Goal: Contribute content: Add original content to the website for others to see

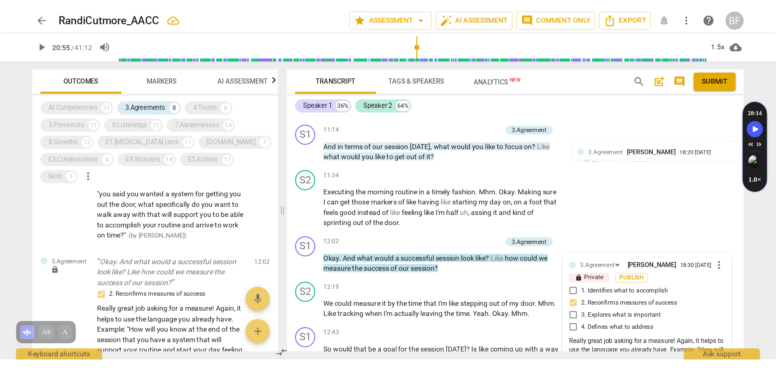
scroll to position [1975, 0]
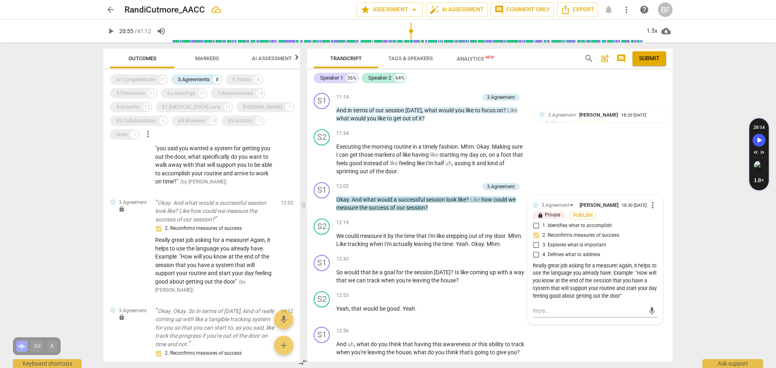
click at [621, 205] on div "arrow_back RandiCutmore_AACC star Assessment arrow_drop_down auto_fix_high AI A…" at bounding box center [388, 184] width 776 height 368
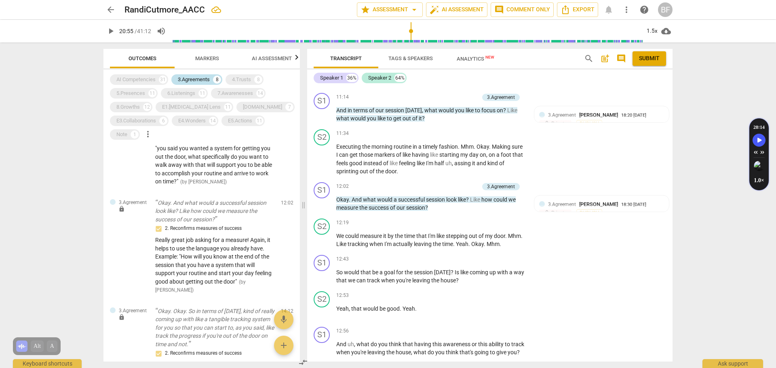
click at [192, 80] on div "3.Agreements" at bounding box center [194, 80] width 32 height 8
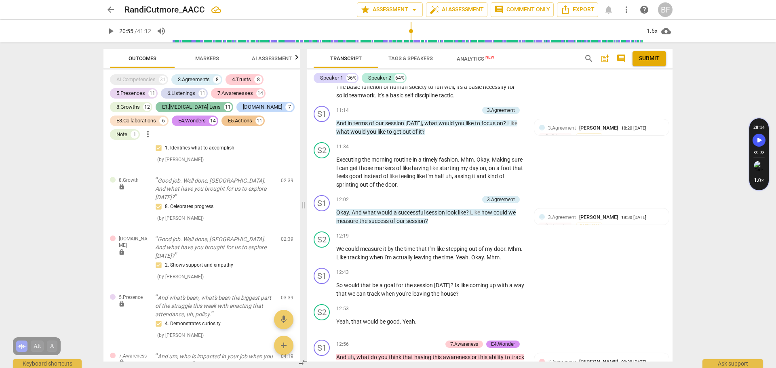
click at [176, 104] on div "E1.[MEDICAL_DATA] Lens" at bounding box center [191, 107] width 59 height 8
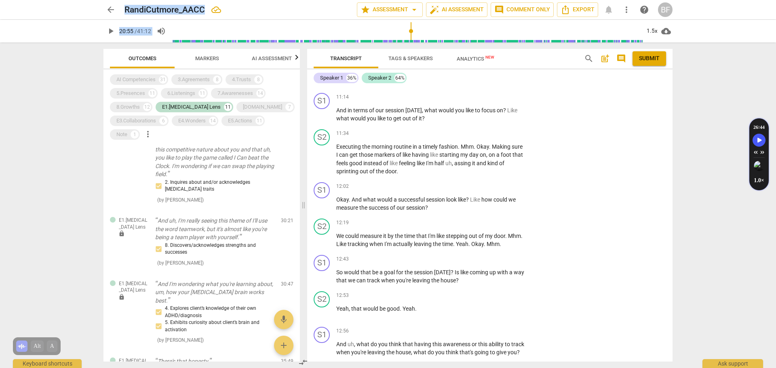
scroll to position [797, 0]
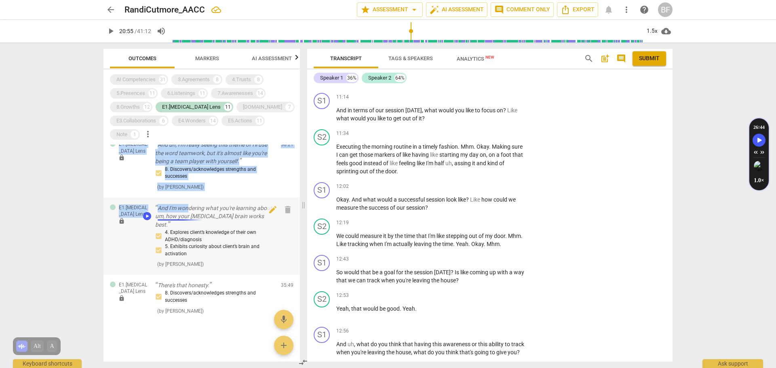
drag, startPoint x: 173, startPoint y: 163, endPoint x: 187, endPoint y: 216, distance: 54.9
click at [187, 216] on div "E1.[MEDICAL_DATA] Lens lock And well done for tapping into that. 8. Discovers/a…" at bounding box center [201, 253] width 196 height 217
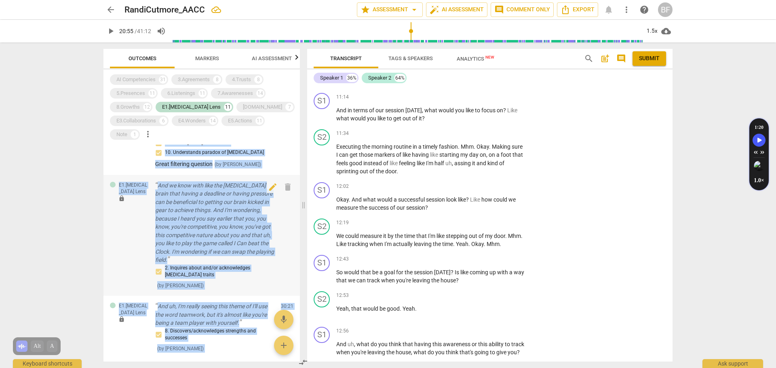
scroll to position [629, 0]
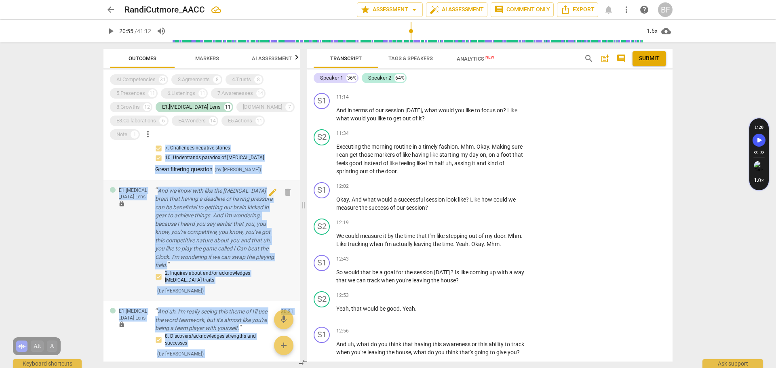
click at [228, 281] on div "2. Inquires about and/or acknowledges [MEDICAL_DATA] traits ( by [PERSON_NAME] )" at bounding box center [214, 282] width 119 height 25
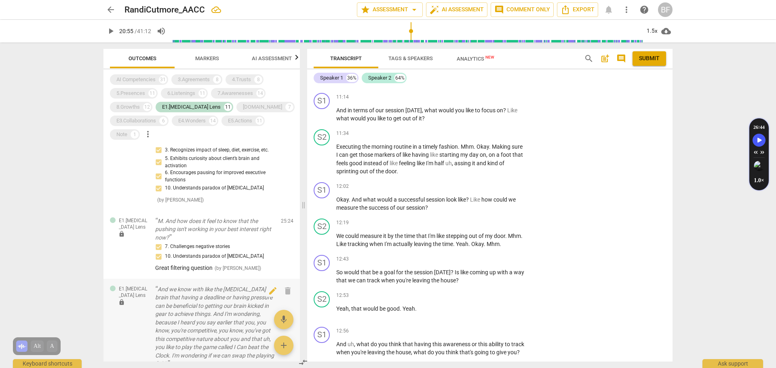
scroll to position [496, 0]
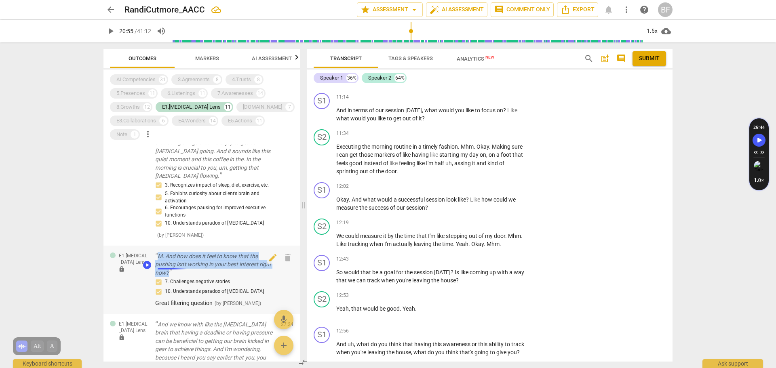
drag, startPoint x: 182, startPoint y: 279, endPoint x: 159, endPoint y: 268, distance: 25.5
click at [159, 268] on p "M. And how does it feel to know that the pushing isn't working in your best int…" at bounding box center [214, 264] width 119 height 25
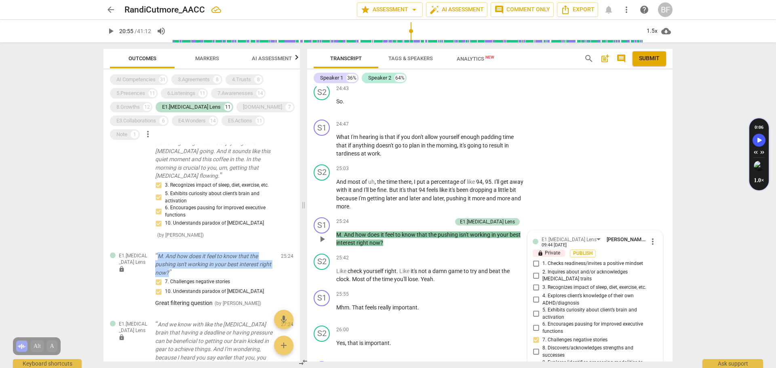
copy p "M. And how does it feel to know that the pushing isn't working in your best int…"
drag, startPoint x: 188, startPoint y: 305, endPoint x: 217, endPoint y: 315, distance: 29.9
click at [188, 281] on div "7. Challenges negative stories 10. Understands paradox of [MEDICAL_DATA]" at bounding box center [214, 286] width 119 height 19
click at [217, 281] on span "( by [PERSON_NAME] )" at bounding box center [238, 304] width 46 height 6
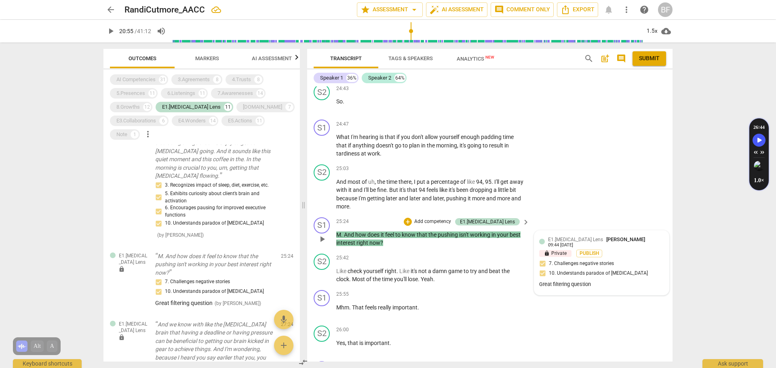
click at [568, 237] on span "E1.[MEDICAL_DATA] Lens" at bounding box center [575, 240] width 55 height 6
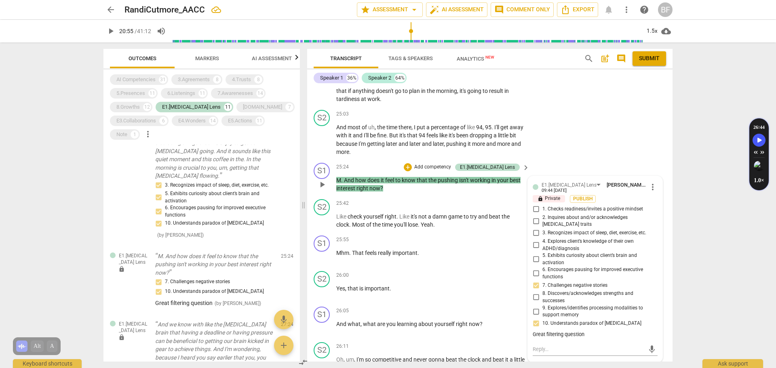
scroll to position [4132, 0]
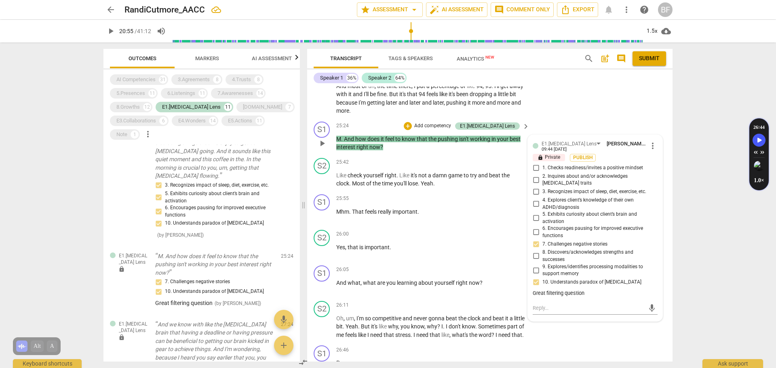
click at [595, 279] on span "10. Understands paradox of [MEDICAL_DATA]" at bounding box center [592, 282] width 99 height 7
click at [543, 278] on input "10. Understands paradox of [MEDICAL_DATA]" at bounding box center [536, 283] width 13 height 10
click at [589, 281] on div "Great filtering question" at bounding box center [595, 294] width 125 height 8
click at [534, 278] on input "10. Understands paradox of [MEDICAL_DATA]" at bounding box center [536, 283] width 13 height 10
checkbox input "false"
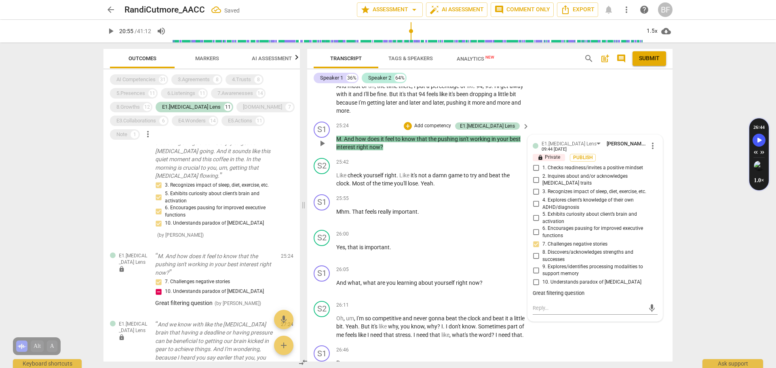
click at [580, 281] on div "Great filtering question" at bounding box center [595, 294] width 125 height 8
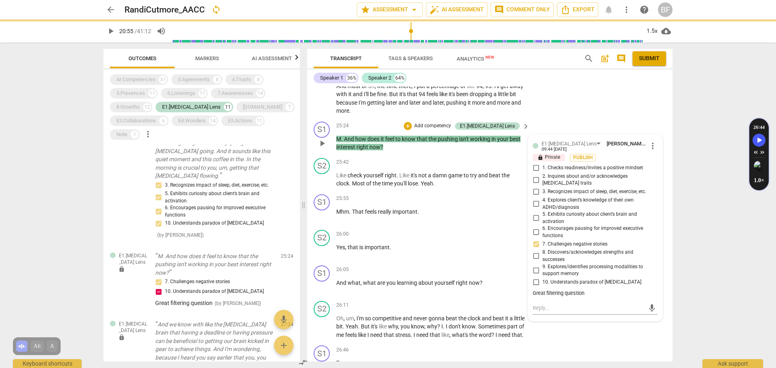
click at [579, 281] on div "Great filtering question" at bounding box center [595, 294] width 125 height 8
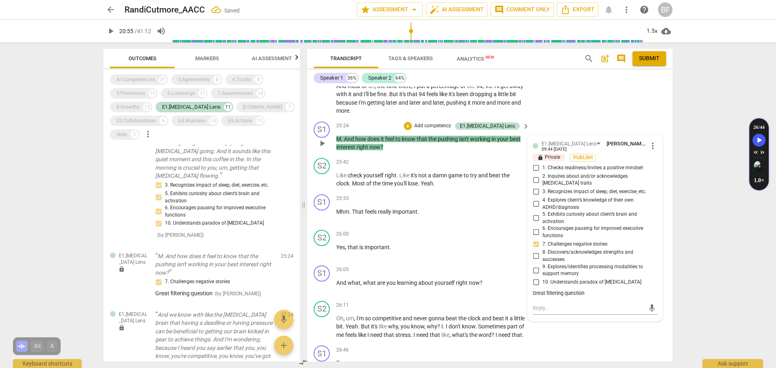
click at [565, 281] on div "E1.[MEDICAL_DATA] Lens [PERSON_NAME] 09:44 [DATE] more_vert lock Private Publis…" at bounding box center [595, 219] width 125 height 159
click at [570, 281] on div "Great filtering question" at bounding box center [595, 294] width 125 height 8
click at [585, 281] on div "Great filtering question" at bounding box center [595, 294] width 125 height 8
click at [621, 141] on span "more_vert" at bounding box center [653, 146] width 10 height 10
click at [621, 137] on li "Edit" at bounding box center [659, 137] width 28 height 15
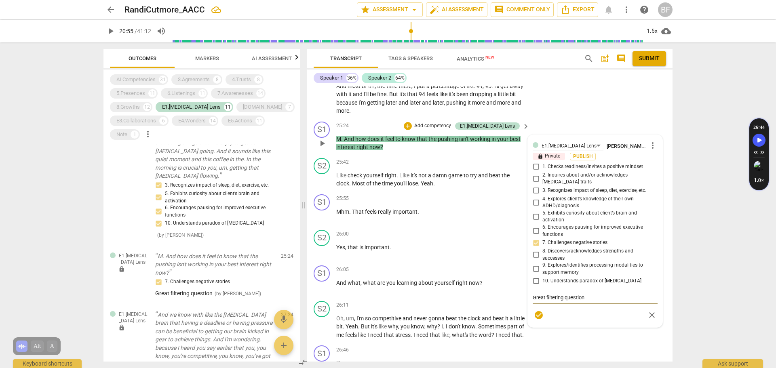
click at [590, 281] on textarea "Great filtering question" at bounding box center [595, 298] width 125 height 8
type textarea "Great filtering question."
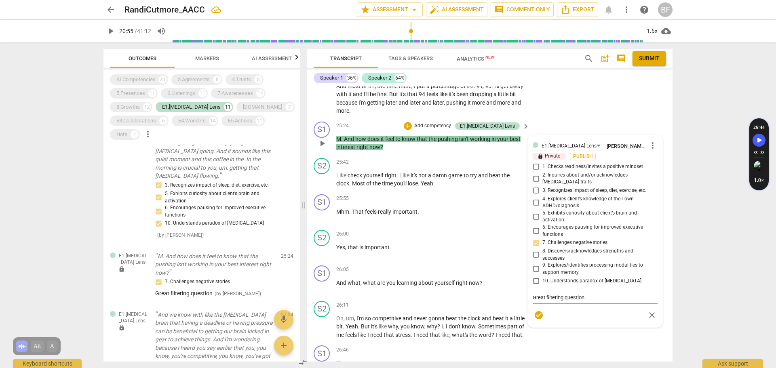
type textarea "Great filtering question. I"
type textarea "Great filtering question. I w"
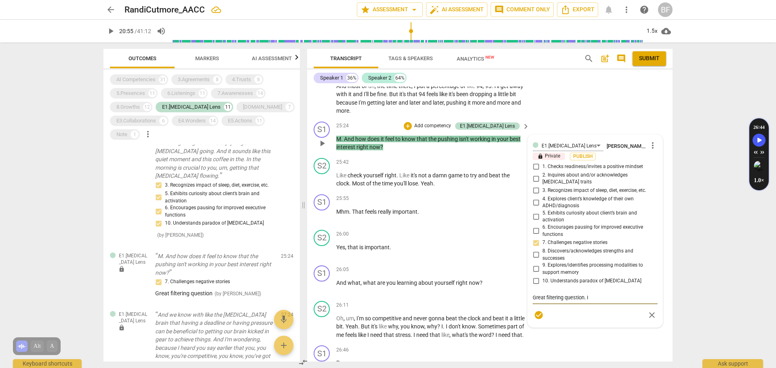
type textarea "Great filtering question. I w"
type textarea "Great filtering question. I wo"
type textarea "Great filtering question. I wou"
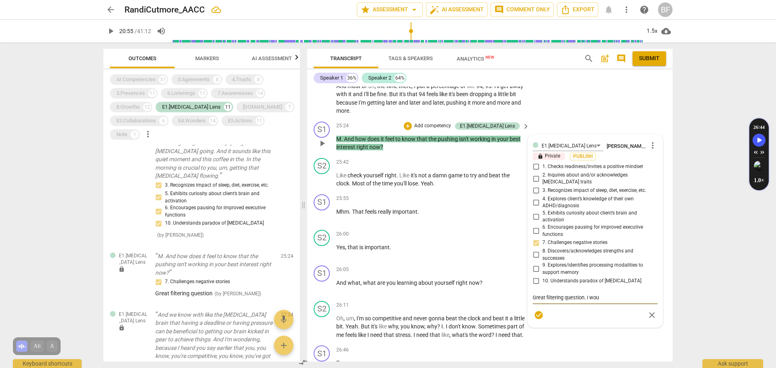
type textarea "Great filtering question. I woul"
type textarea "Great filtering question. I would"
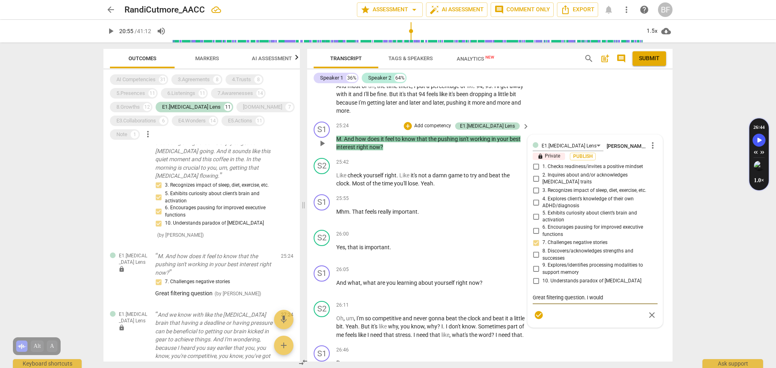
type textarea "Great filtering question. I would"
type textarea "Great filtering question. I woul"
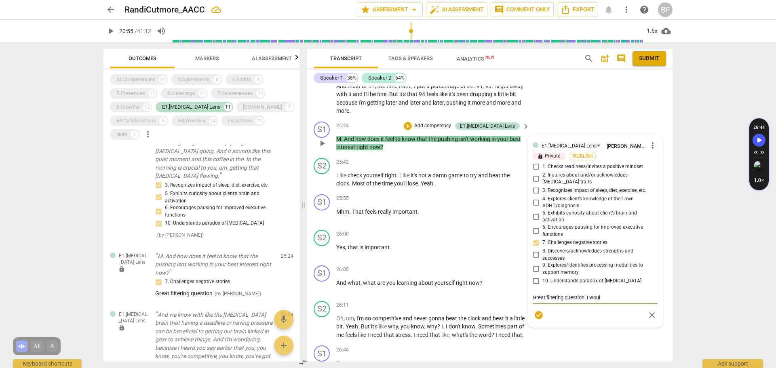
type textarea "Great filtering question. I wou"
type textarea "Great filtering question. I wo"
type textarea "Great filtering question. I w"
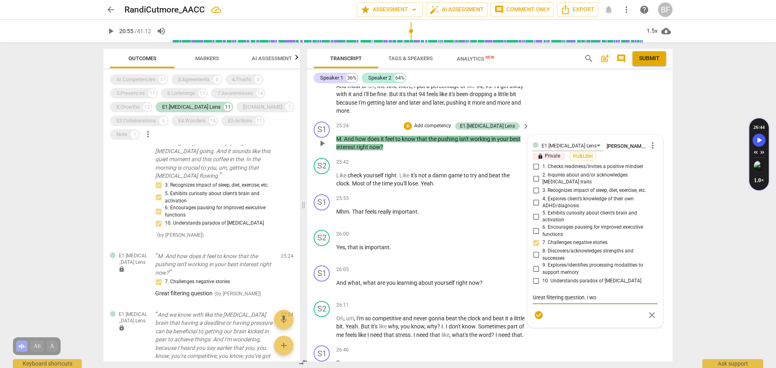
type textarea "Great filtering question. I w"
type textarea "Great filtering question. I"
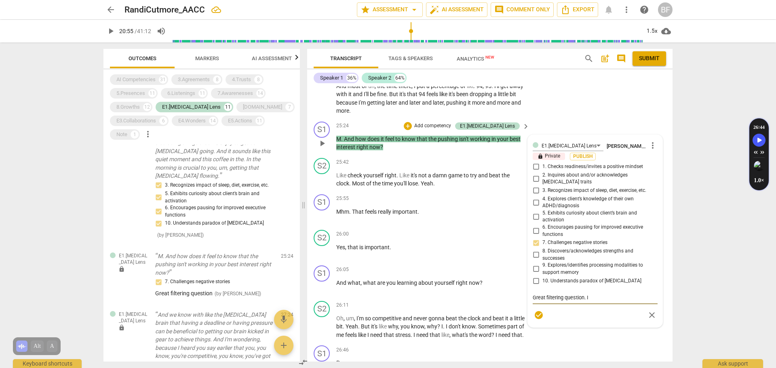
type textarea "Great filtering question."
type textarea "Great filtering question. I"
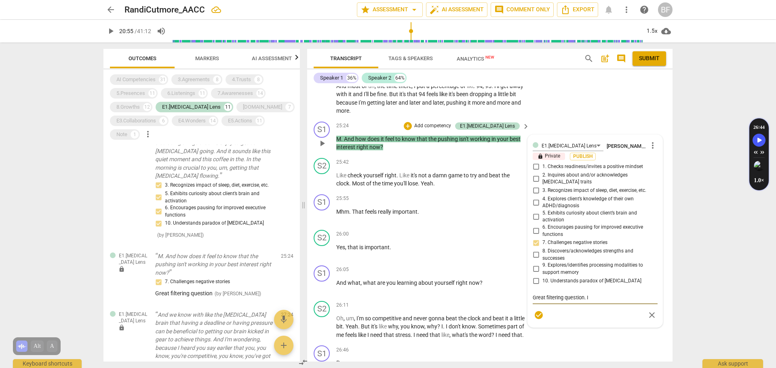
type textarea "Great filtering question. I"
type textarea "Great filtering question. I t"
type textarea "Great filtering question. I th"
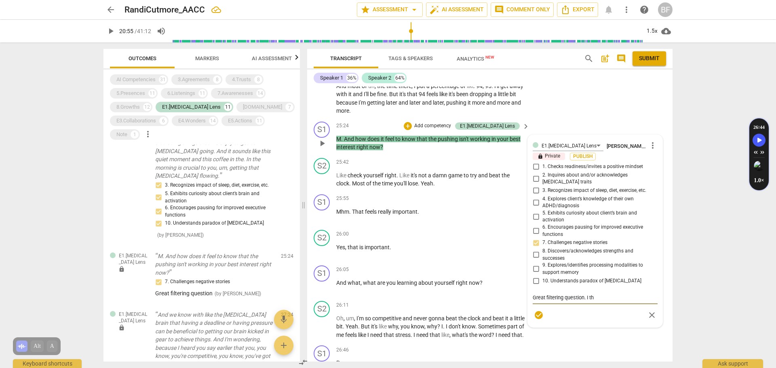
type textarea "Great filtering question. I thi"
type textarea "Great filtering question. I th"
type textarea "Great filtering question. I t"
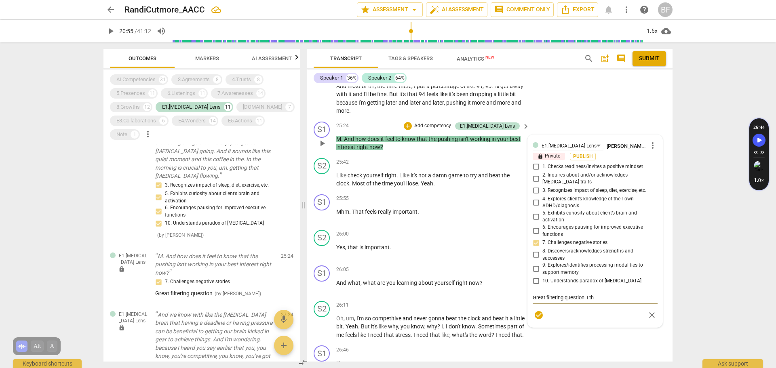
type textarea "Great filtering question. I t"
type textarea "Great filtering question. I"
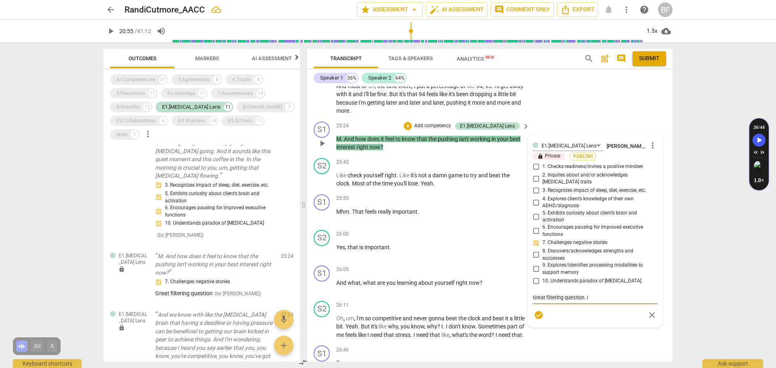
type textarea "Great filtering question."
type textarea "Great filtering question. I"
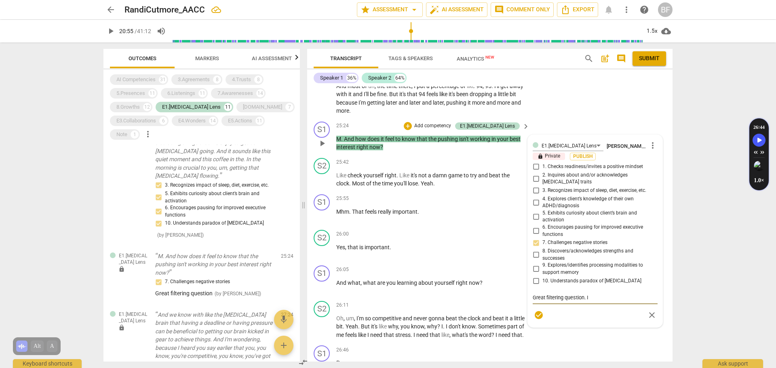
type textarea "Great filtering question. I"
type textarea "Great filtering question."
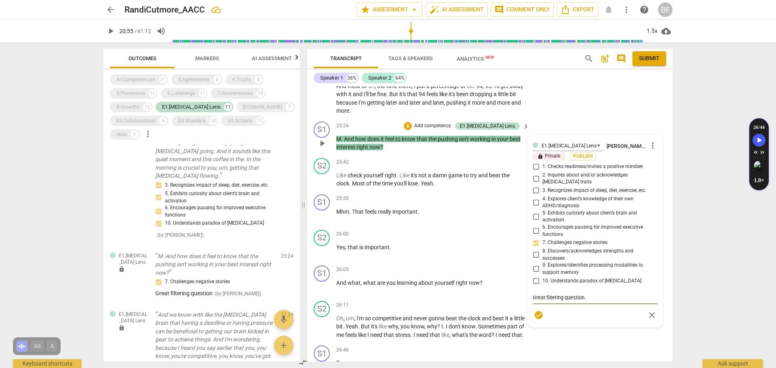
type textarea "Great filtering question. I"
type textarea "Great filtering question. I m"
type textarea "Great filtering question. I mi"
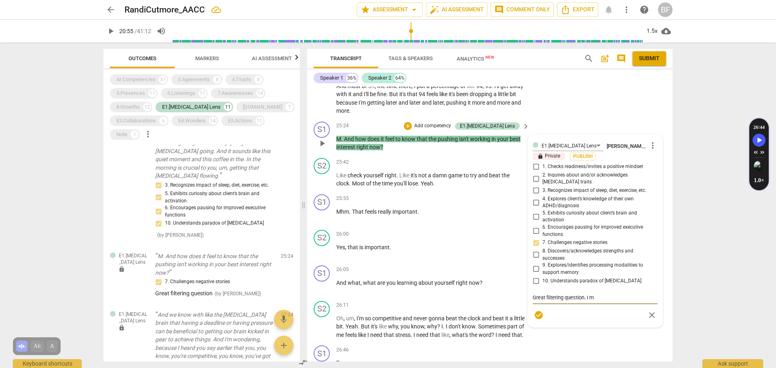
type textarea "Great filtering question. I mi"
type textarea "Great filtering question. I mig"
type textarea "Great filtering question. I migh"
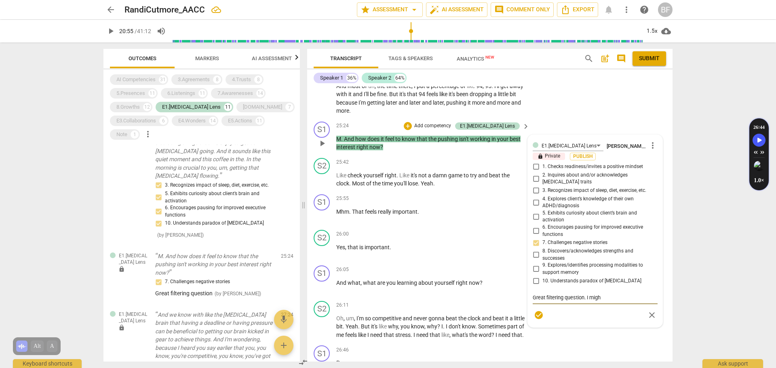
type textarea "Great filtering question. I might"
type textarea "Great filtering question. I might r"
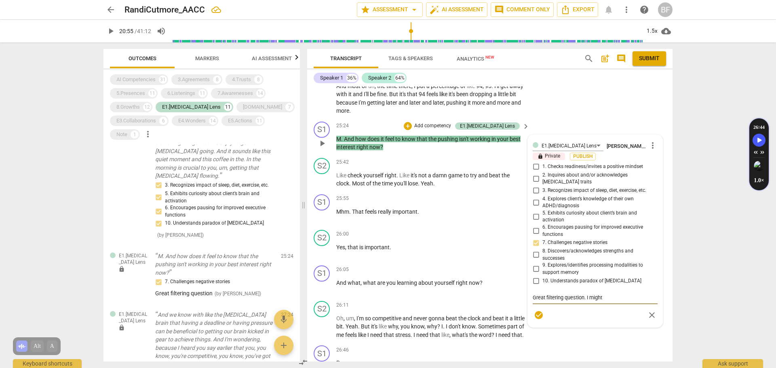
type textarea "Great filtering question. I might r"
type textarea "Great filtering question. I might re"
type textarea "Great filtering question. I might rew"
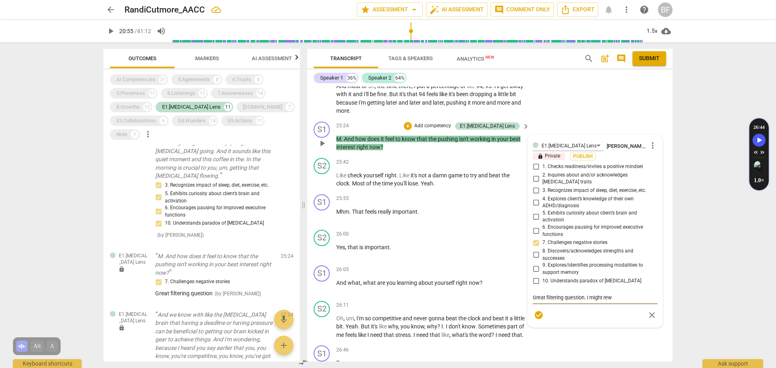
type textarea "Great filtering question. I might rewo"
type textarea "Great filtering question. I might rewor"
type textarea "Great filtering question. I might reword"
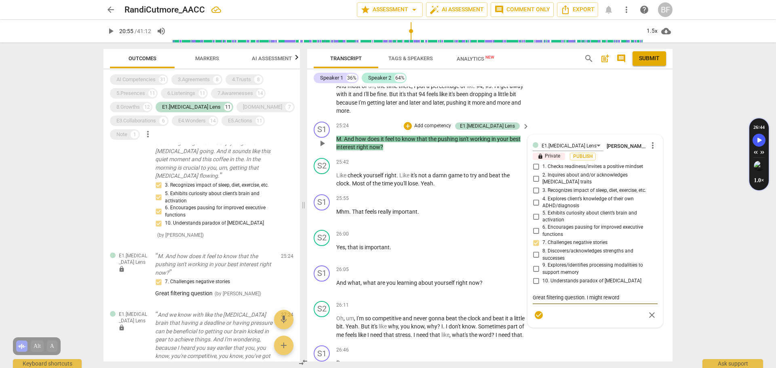
type textarea "Great filtering question. I might reword"
type textarea "Great filtering question. I might reword i"
type textarea "Great filtering question. I might reword it"
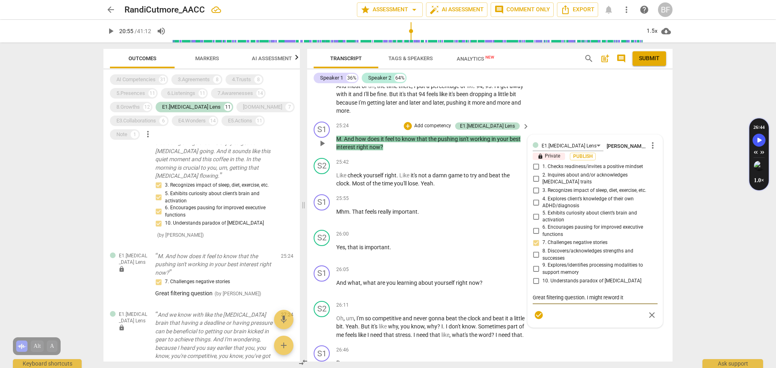
type textarea "Great filtering question. I might reword it t"
type textarea "Great filtering question. I might reword it to"
type textarea "Great filtering question. I might reword it to a"
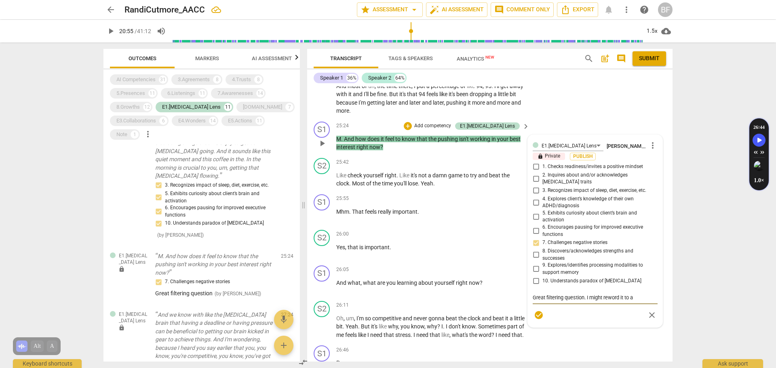
type textarea "Great filtering question. I might reword it to al"
type textarea "Great filtering question. I might reword it to all"
type textarea "Great filtering question. I might reword it to allo"
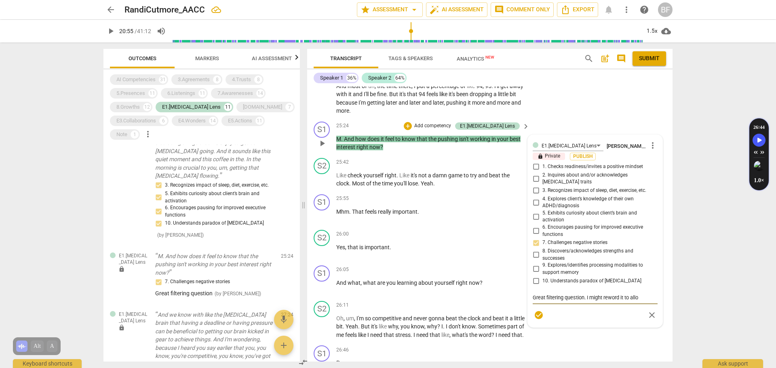
type textarea "Great filtering question. I might reword it to allow"
type textarea "Great filtering question. I might reword it to allow f"
type textarea "Great filtering question. I might reword it to allow fo"
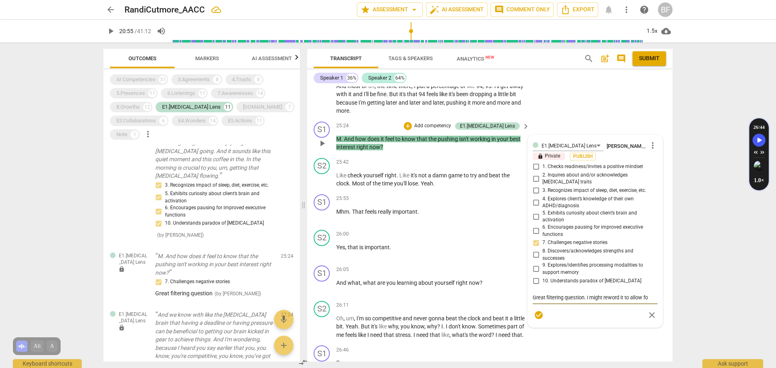
type textarea "Great filtering question. I might reword it to allow for"
type textarea "Great filtering question. I might reword it to allow for m"
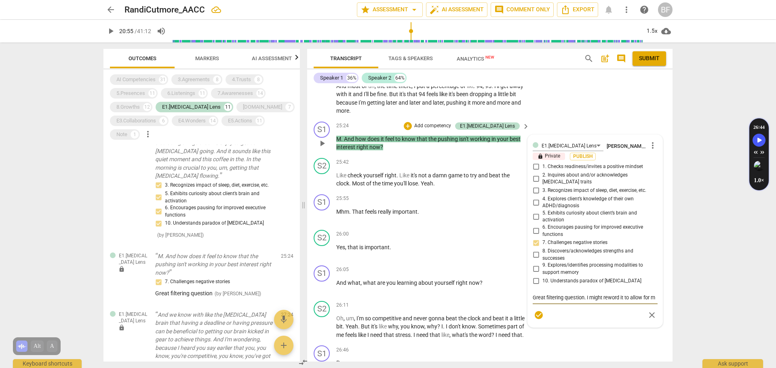
type textarea "Great filtering question. I might reword it to allow for mo"
type textarea "Great filtering question. I might reword it to allow for mor"
type textarea "Great filtering question. I might reword it to allow for more"
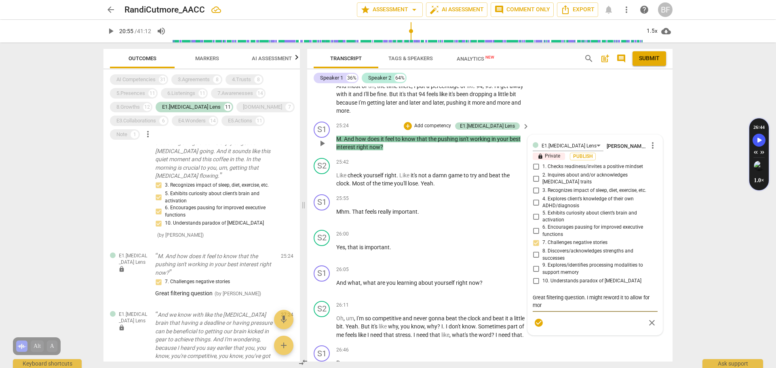
type textarea "Great filtering question. I might reword it to allow for more"
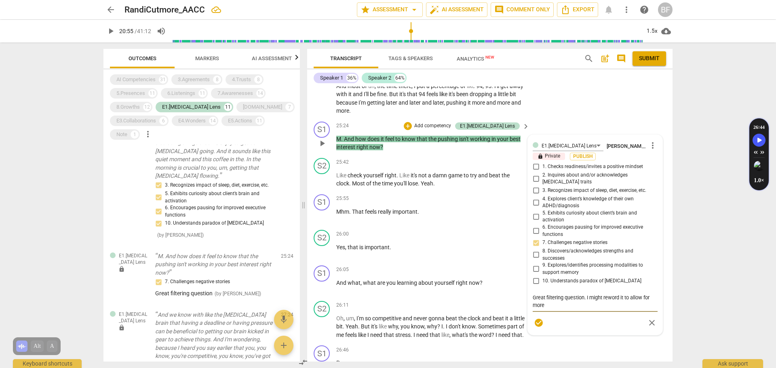
type textarea "Great filtering question. I might reword it to allow for mor"
type textarea "Great filtering question. I might reword it to allow for mo"
type textarea "Great filtering question. I might reword it to allow for m"
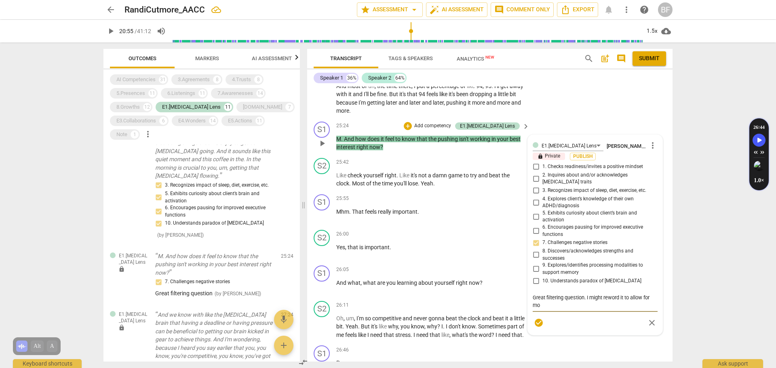
type textarea "Great filtering question. I might reword it to allow for m"
type textarea "Great filtering question. I might reword it to allow for"
type textarea "Great filtering question. I might reword it to allow for d"
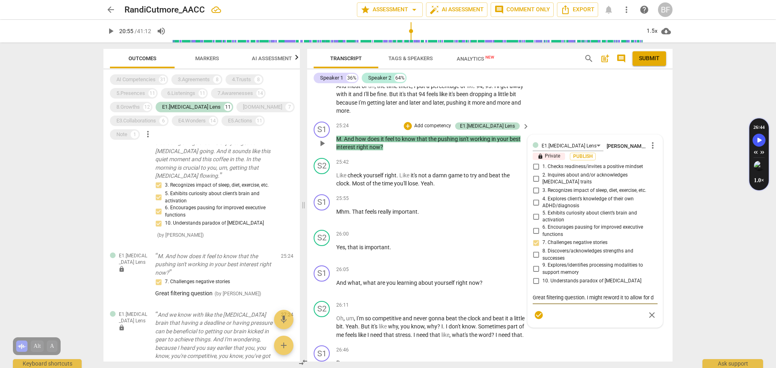
type textarea "Great filtering question. I might reword it to allow for de"
type textarea "Great filtering question. I might reword it to allow for dee"
type textarea "Great filtering question. I might reword it to allow for deep"
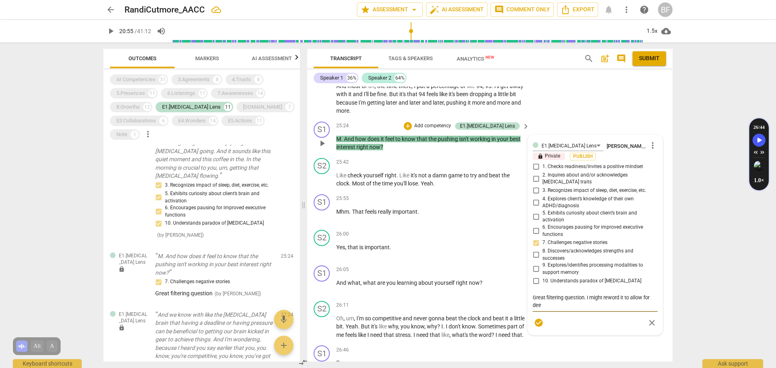
type textarea "Great filtering question. I might reword it to allow for deep"
type textarea "Great filtering question. I might reword it to allow for deepe"
type textarea "Great filtering question. I might reword it to allow for deeper"
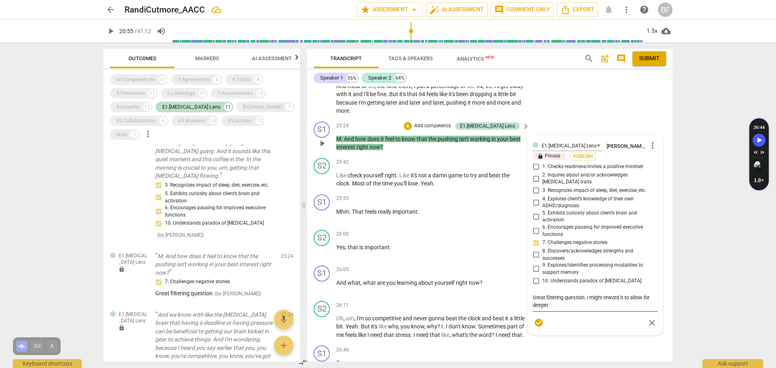
type textarea "Great filtering question. I might reword it to allow for deeper"
type textarea "Great filtering question. I might reword it to allow for deeper s"
type textarea "Great filtering question. I might reword it to allow for deeper se"
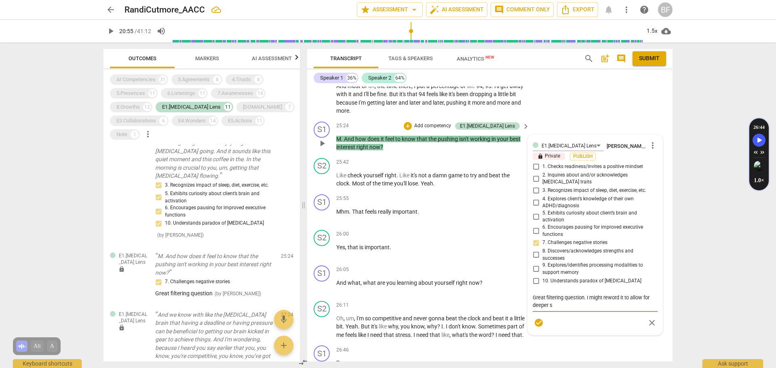
type textarea "Great filtering question. I might reword it to allow for deeper se"
type textarea "Great filtering question. I might reword it to allow for deeper sel"
type textarea "Great filtering question. I might reword it to allow for deeper self"
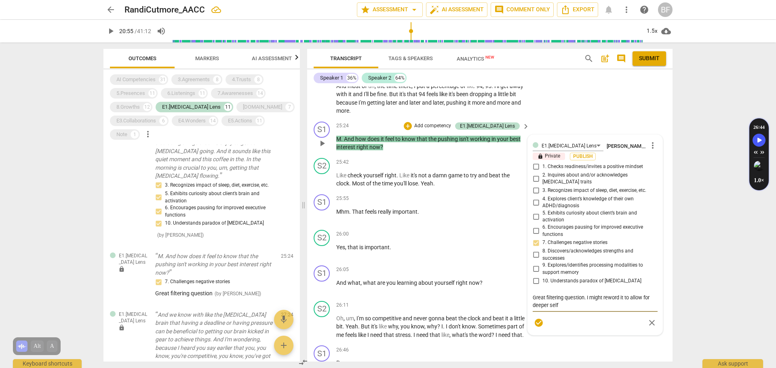
type textarea "Great filtering question. I might reword it to allow for deeper self"
type textarea "Great filtering question. I might reword it to allow for deeper self f"
type textarea "Great filtering question. I might reword it to allow for deeper self"
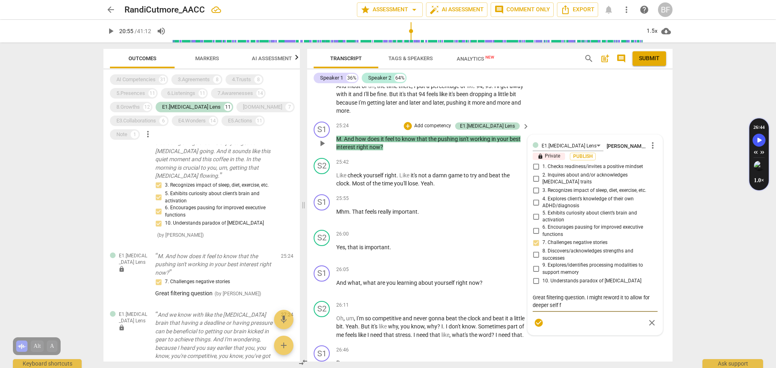
type textarea "Great filtering question. I might reword it to allow for deeper self"
type textarea "Great filtering question. I might reword it to allow for deeper self r"
type textarea "Great filtering question. I might reword it to allow for deeper self re"
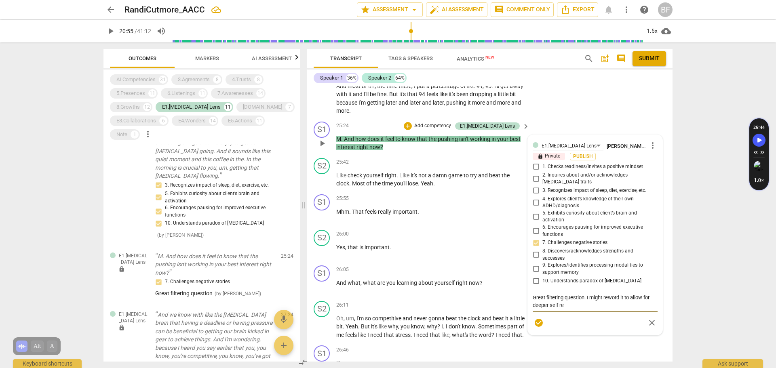
type textarea "Great filtering question. I might reword it to allow for deeper self ref"
type textarea "Great filtering question. I might reword it to allow for deeper self refl"
type textarea "Great filtering question. I might reword it to allow for deeper self refle"
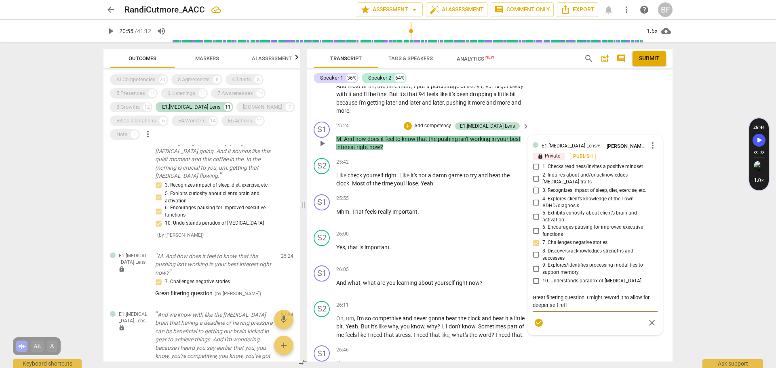
type textarea "Great filtering question. I might reword it to allow for deeper self refle"
type textarea "Great filtering question. I might reword it to allow for deeper self reflec"
type textarea "Great filtering question. I might reword it to allow for deeper self reflect"
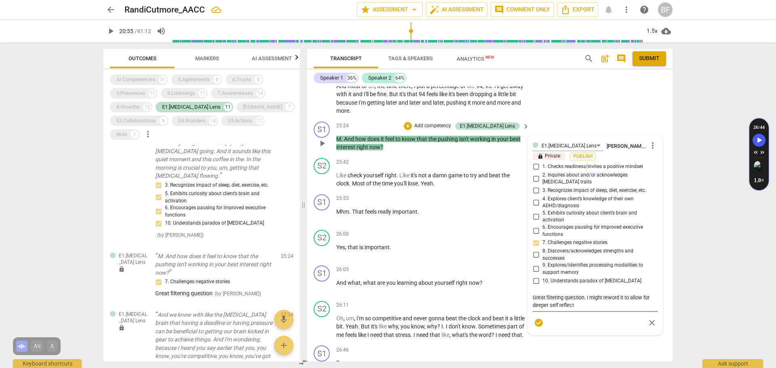
type textarea "Great filtering question. I might reword it to allow for deeper self reflecti"
type textarea "Great filtering question. I might reword it to allow for deeper self reflectio"
type textarea "Great filtering question. I might reword it to allow for deeper self reflection"
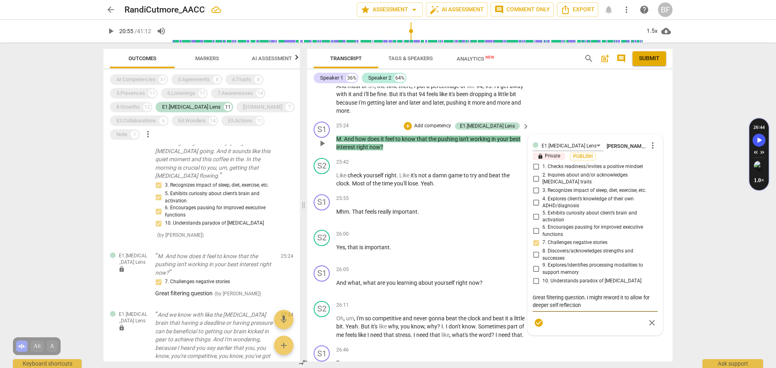
type textarea "Great filtering question. I might reword it to allow for deeper self reflection"
type textarea "Great filtering question. I might reword it to allow for deeper self reflection…"
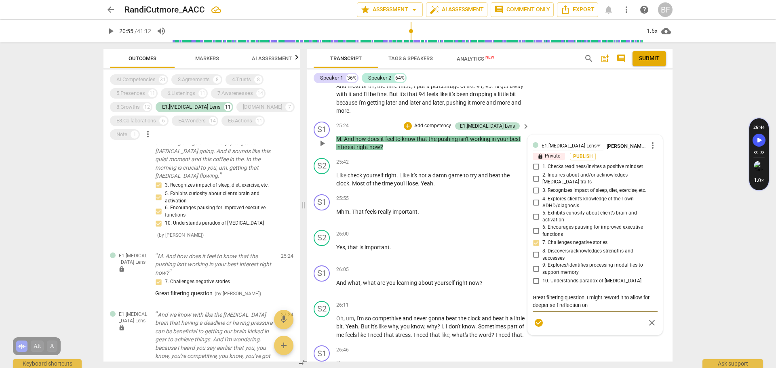
type textarea "Great filtering question. I might reword it to allow for deeper self reflection…"
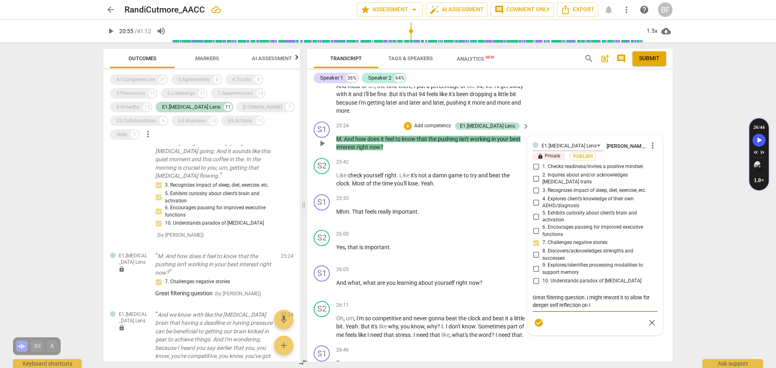
type textarea "Great filtering question. I might reword it to allow for deeper self reflection…"
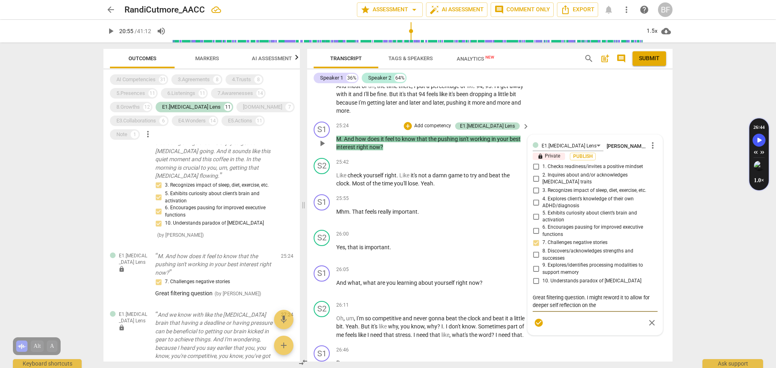
type textarea "Great filtering question. I might reword it to allow for deeper self reflection…"
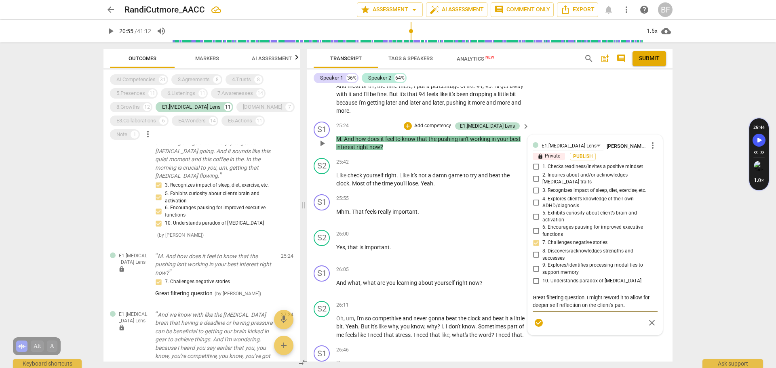
click at [621, 281] on textarea "Great filtering question. I might reword it to allow for deeper self reflection…" at bounding box center [595, 301] width 125 height 15
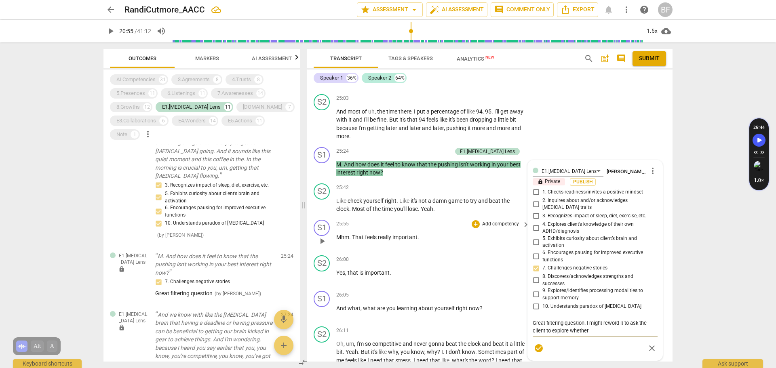
scroll to position [4109, 0]
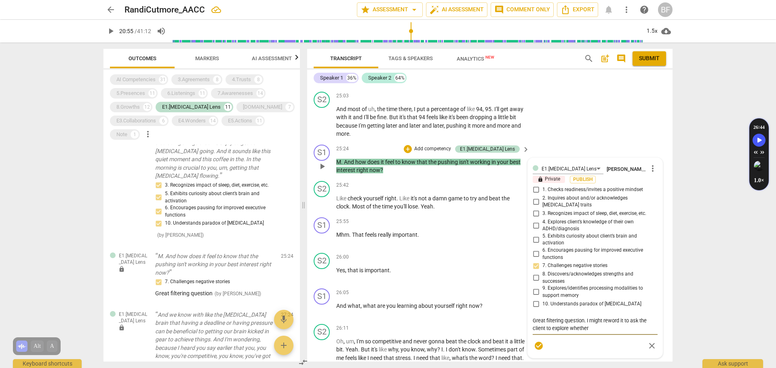
click at [599, 281] on textarea "Great filtering question. I might reword it to ask the client to explore whether" at bounding box center [595, 324] width 125 height 15
click at [578, 281] on textarea "Great filtering question. I might reword it to ask the client to explore whether" at bounding box center [595, 324] width 125 height 15
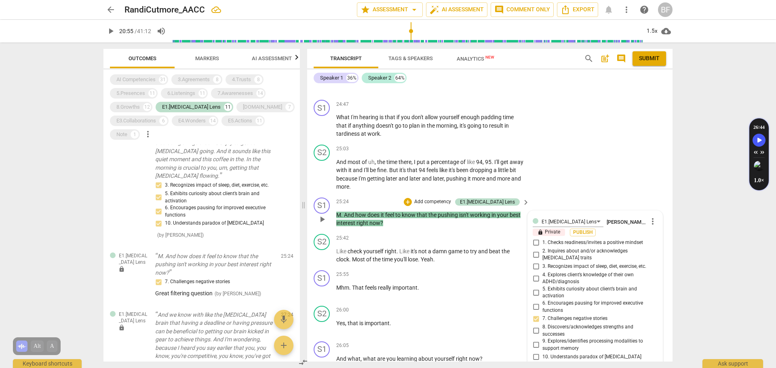
scroll to position [4125, 0]
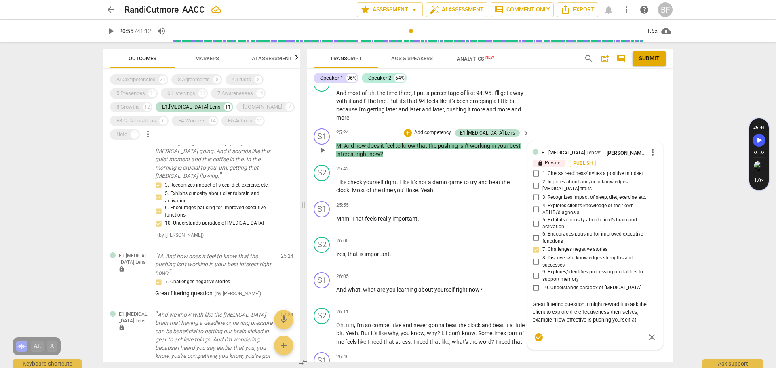
drag, startPoint x: 642, startPoint y: 307, endPoint x: 555, endPoint y: 311, distance: 87.4
click at [555, 281] on textarea "Great filtering question. I might reword it to ask the client to explore the ef…" at bounding box center [595, 312] width 125 height 23
click at [621, 281] on span "close" at bounding box center [652, 345] width 10 height 10
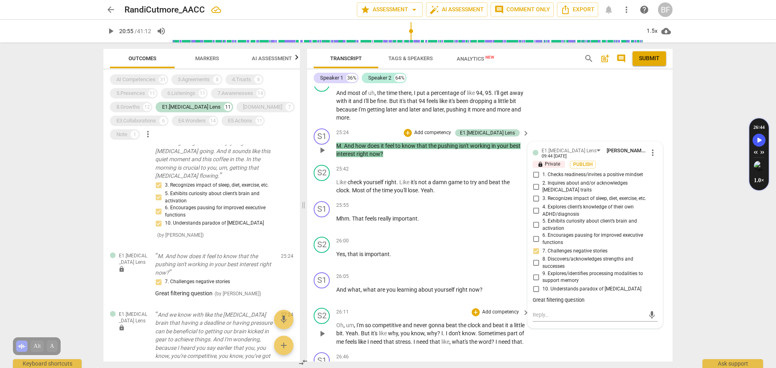
click at [621, 281] on div "S2 play_arrow pause 26:11 + Add competency keyboard_arrow_right Oh , um , I'm s…" at bounding box center [489, 327] width 365 height 45
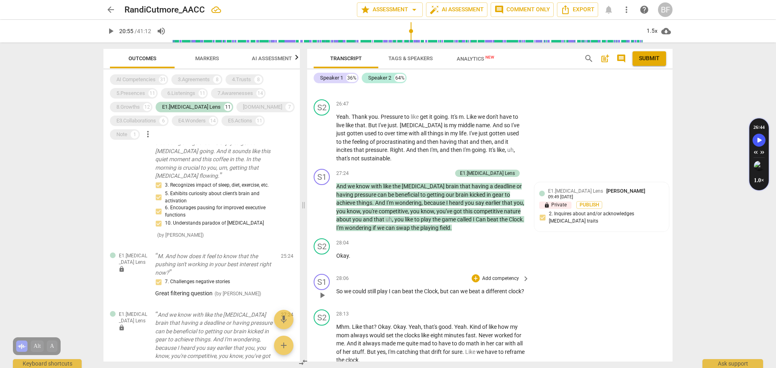
scroll to position [4415, 0]
click at [183, 109] on div "E1.[MEDICAL_DATA] Lens" at bounding box center [191, 107] width 59 height 8
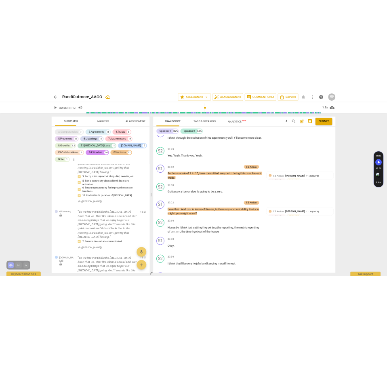
scroll to position [10684, 0]
